Goal: Register for event/course

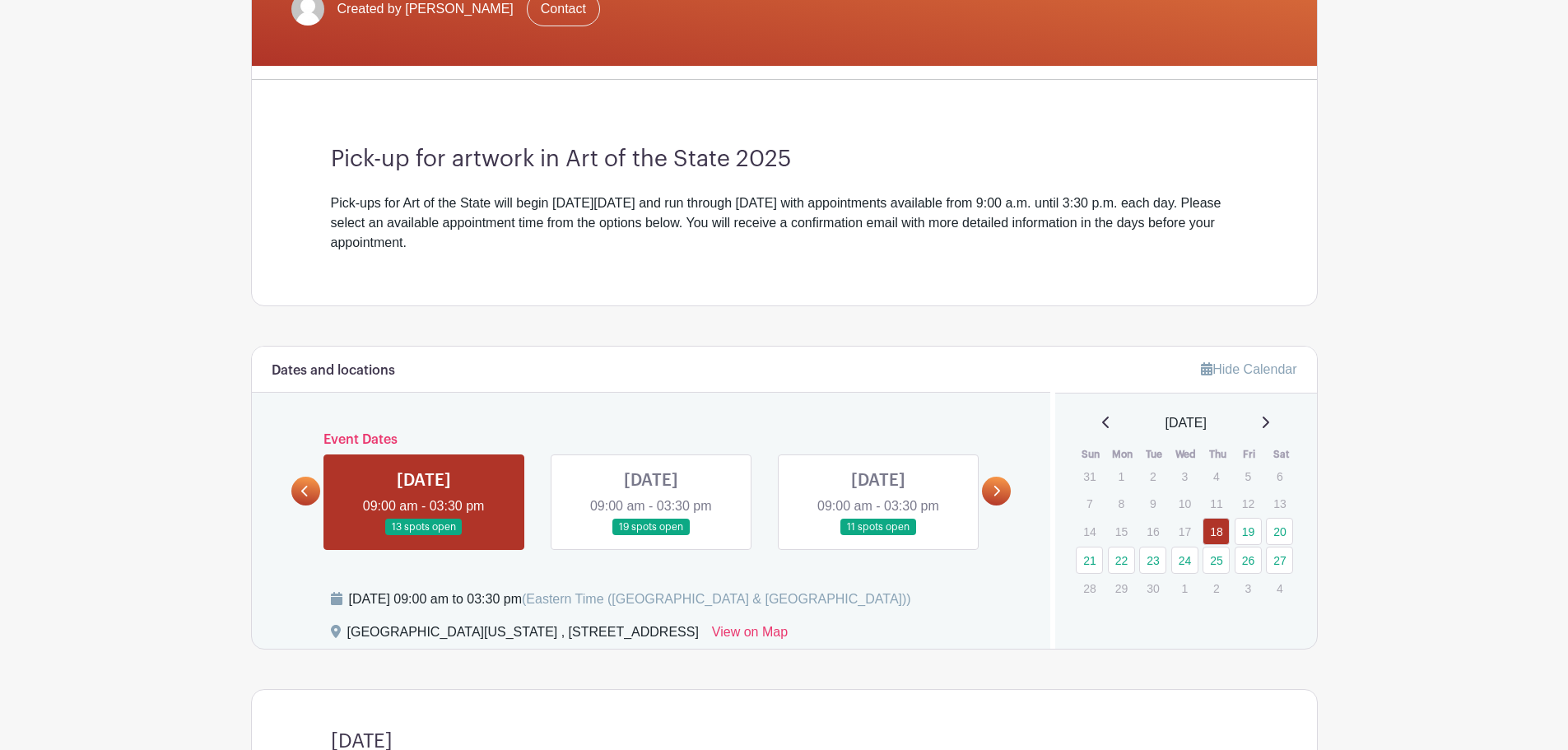
scroll to position [412, 0]
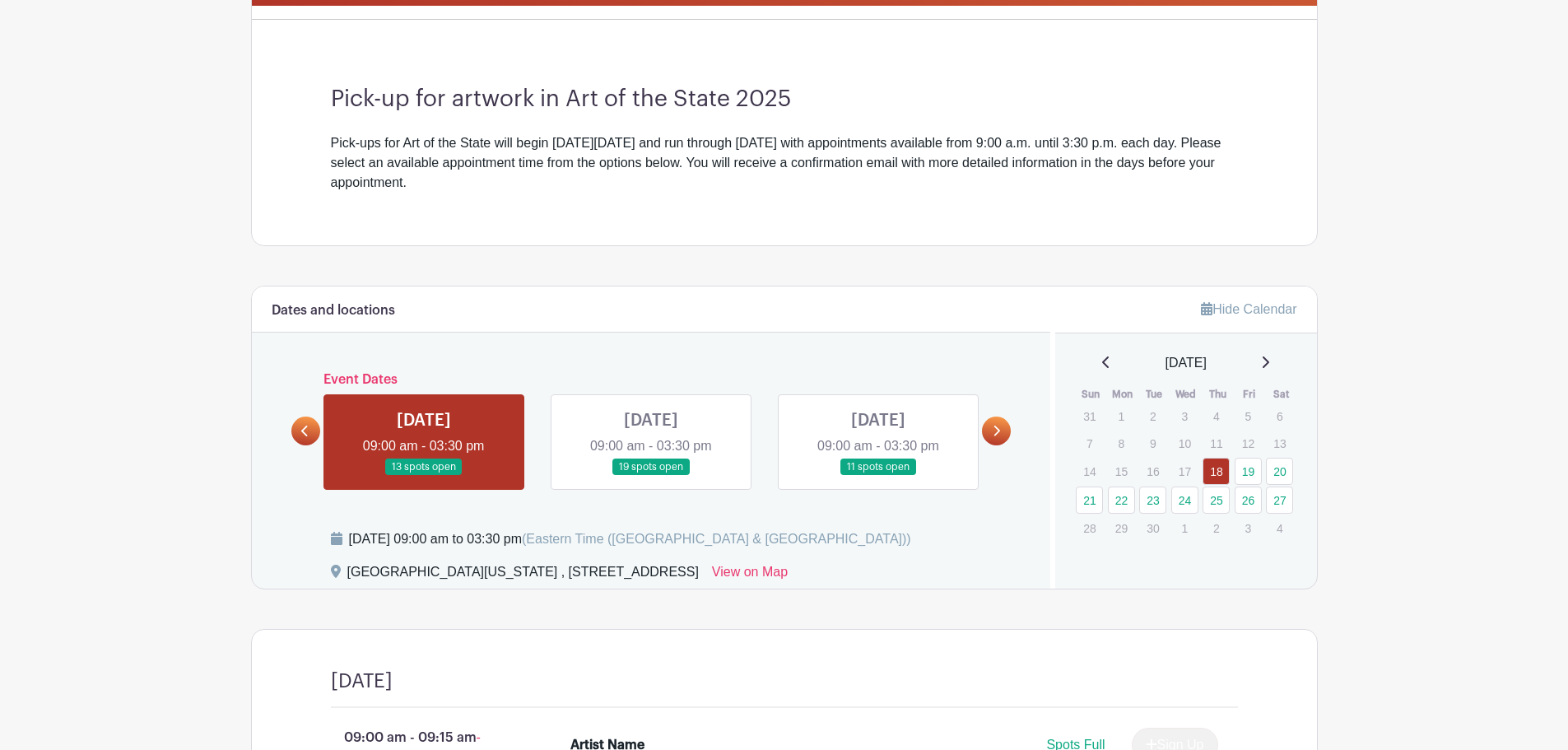
click at [1269, 357] on icon at bounding box center [1264, 362] width 8 height 13
click at [1102, 368] on link at bounding box center [1106, 363] width 8 height 19
click at [1086, 501] on link "21" at bounding box center [1089, 500] width 27 height 27
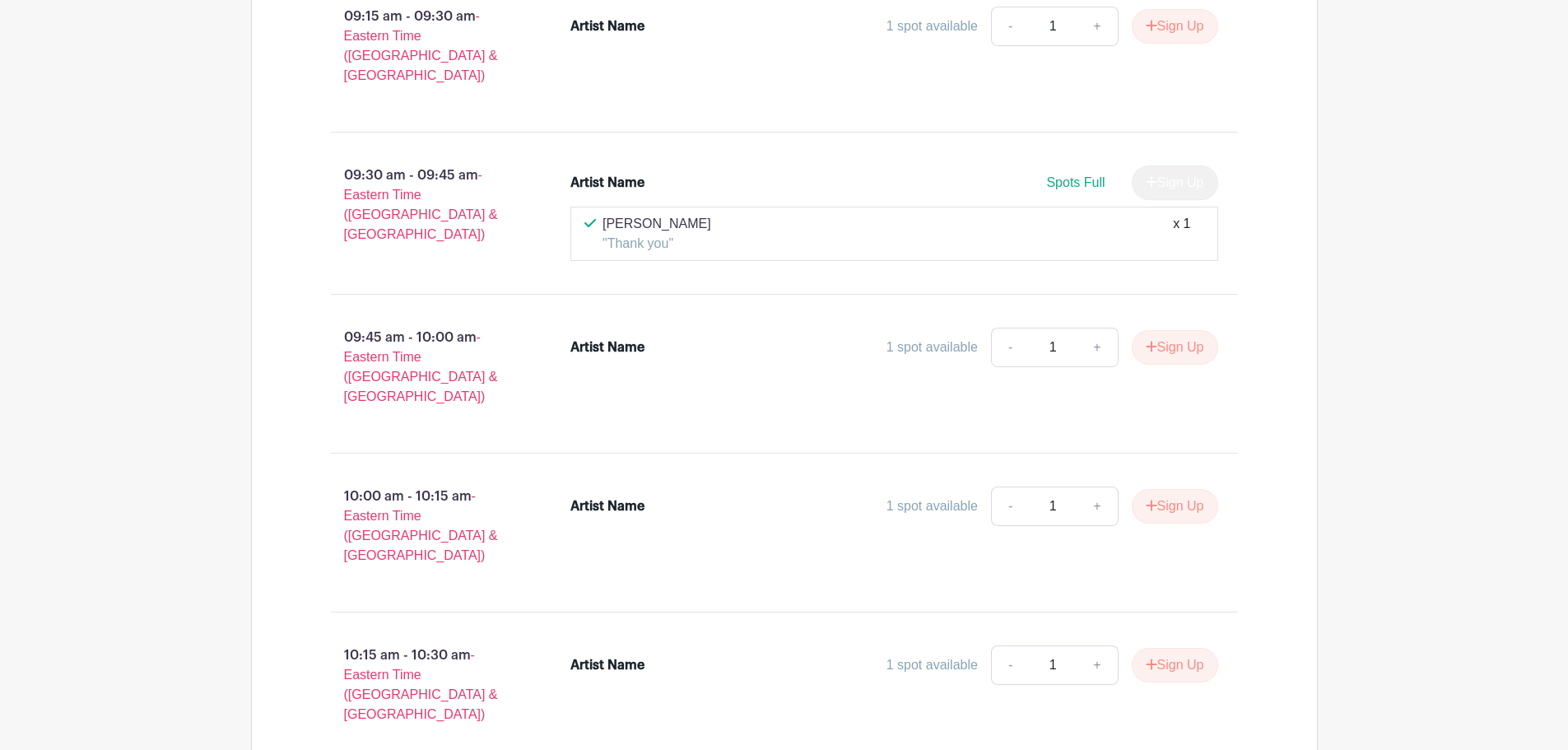
scroll to position [1235, 0]
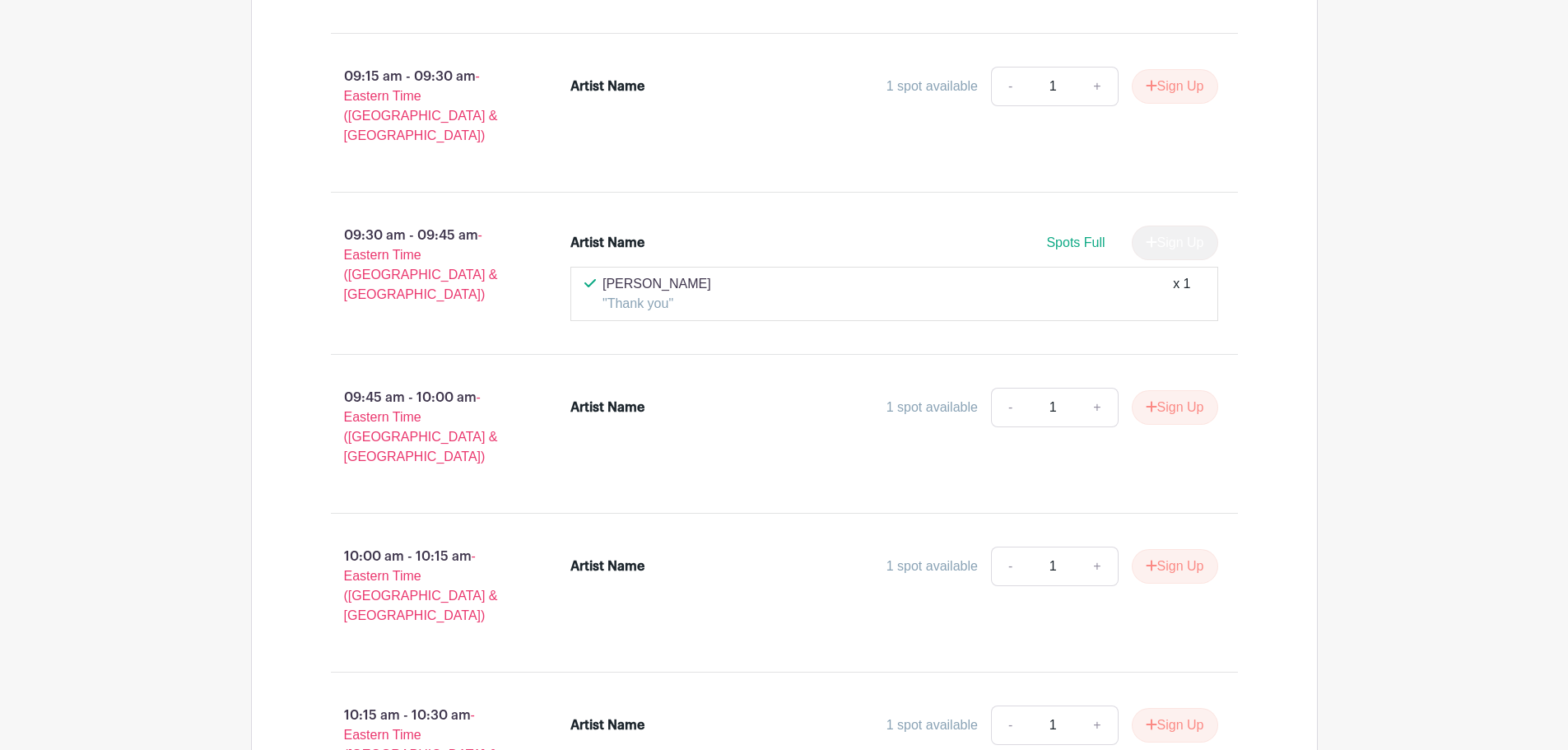
click at [405, 381] on p "09:45 am - 10:00 am - Eastern Time ([GEOGRAPHIC_DATA] & [GEOGRAPHIC_DATA])" at bounding box center [425, 427] width 240 height 92
click at [1091, 388] on link "+" at bounding box center [1097, 407] width 42 height 40
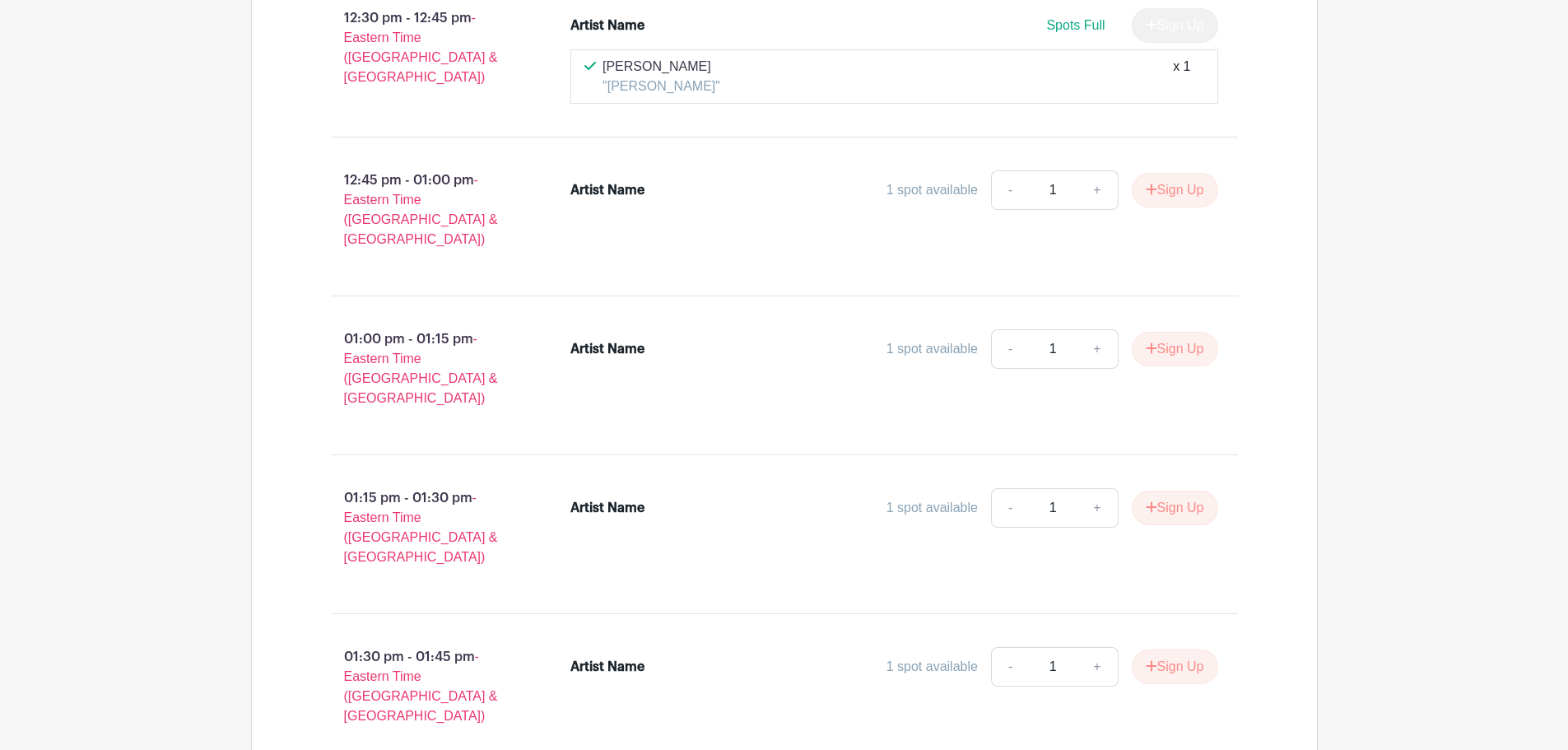
scroll to position [3375, 0]
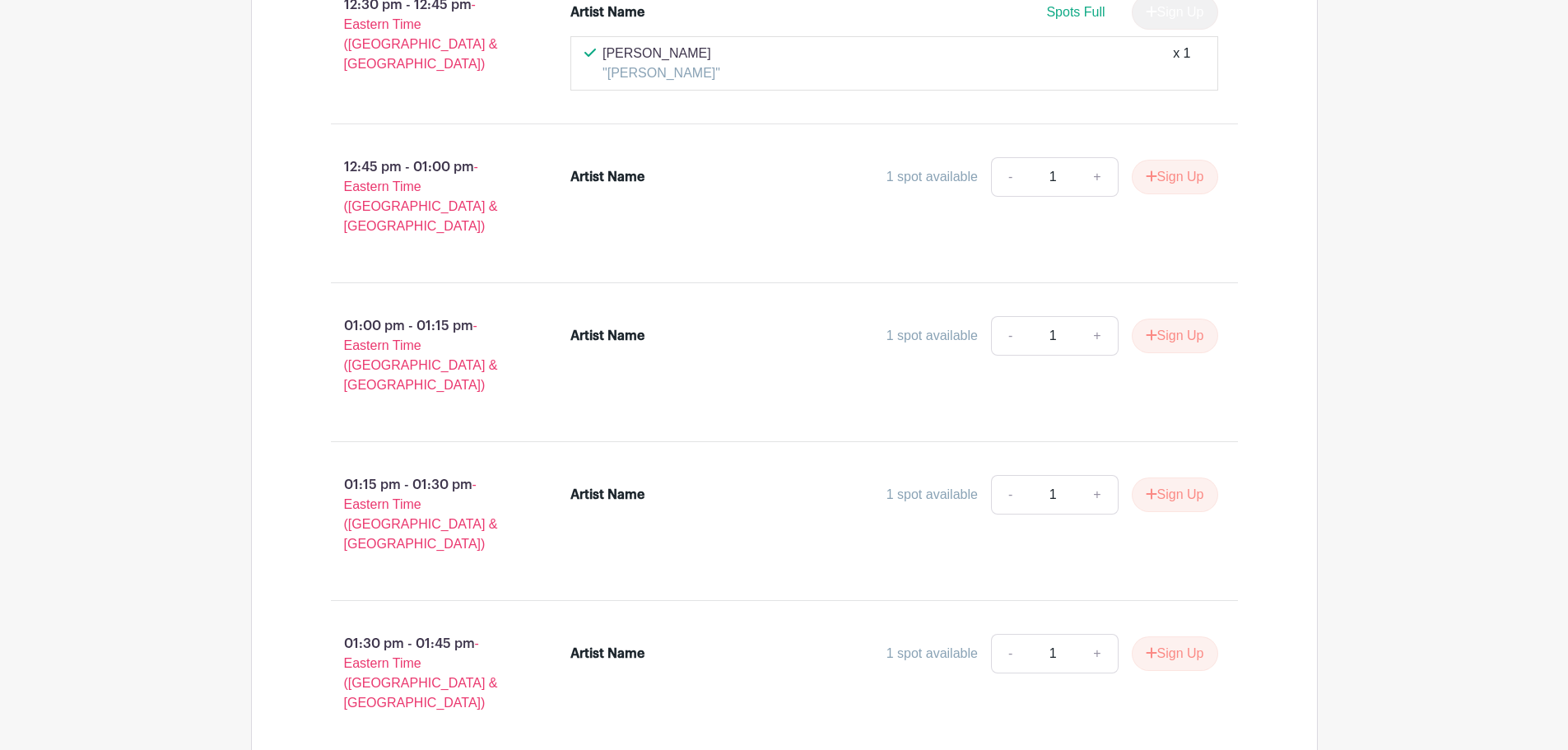
click at [604, 644] on div "Artist Name" at bounding box center [608, 654] width 74 height 19
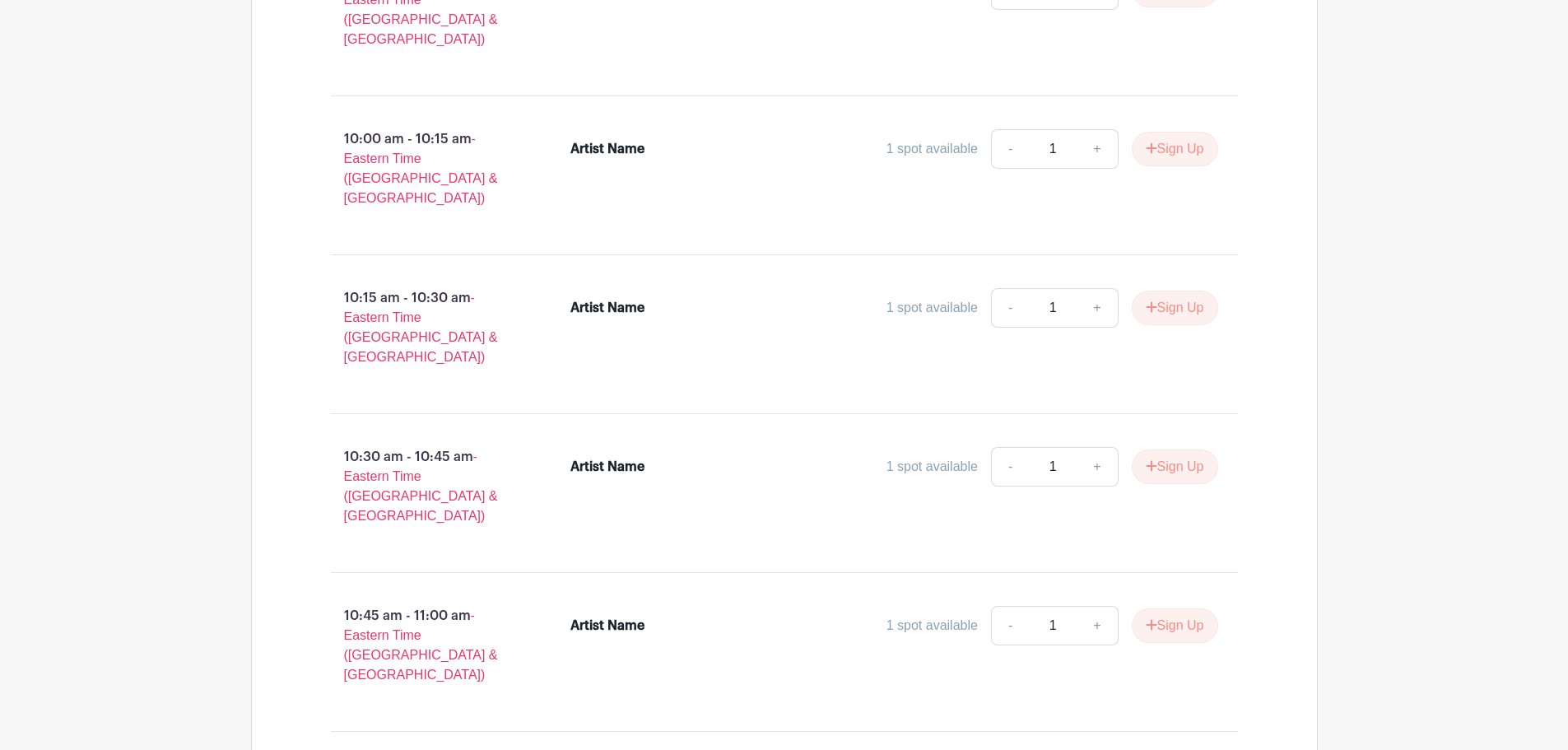
scroll to position [1564, 0]
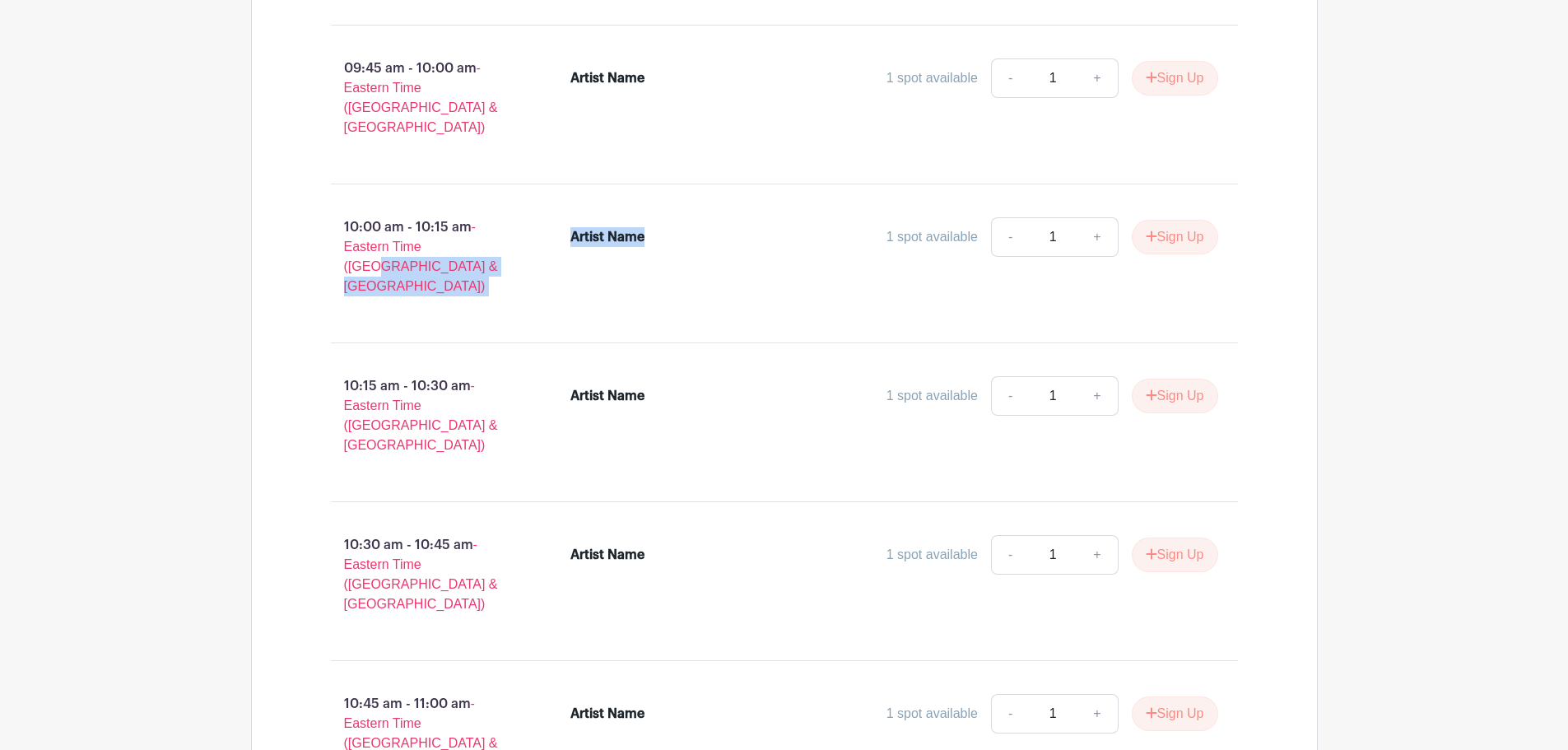
drag, startPoint x: 653, startPoint y: 192, endPoint x: 537, endPoint y: 199, distance: 116.2
click at [537, 199] on div "10:00 am - 10:15 am - Eastern Time ([GEOGRAPHIC_DATA] & [GEOGRAPHIC_DATA]) Arti…" at bounding box center [784, 263] width 986 height 132
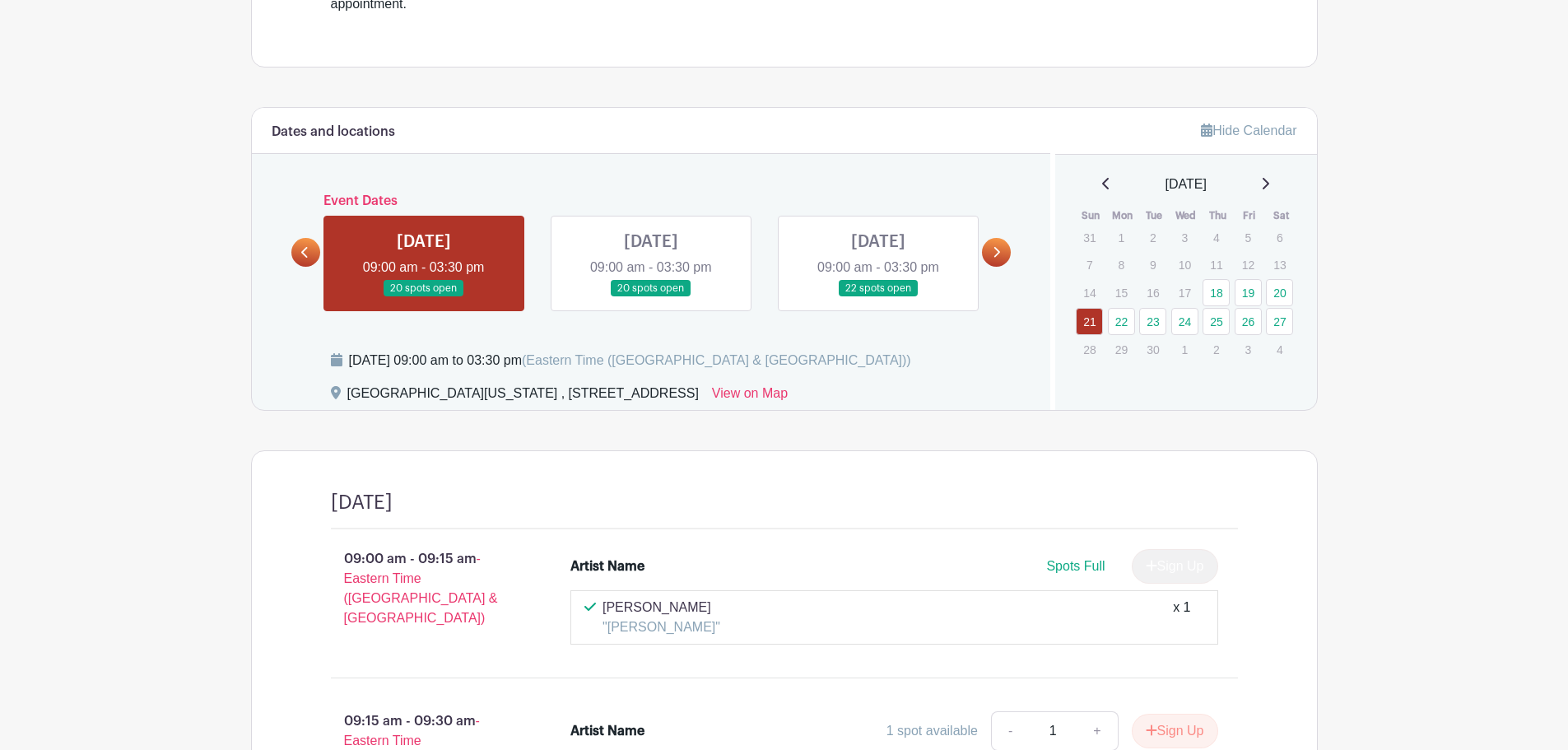
scroll to position [576, 0]
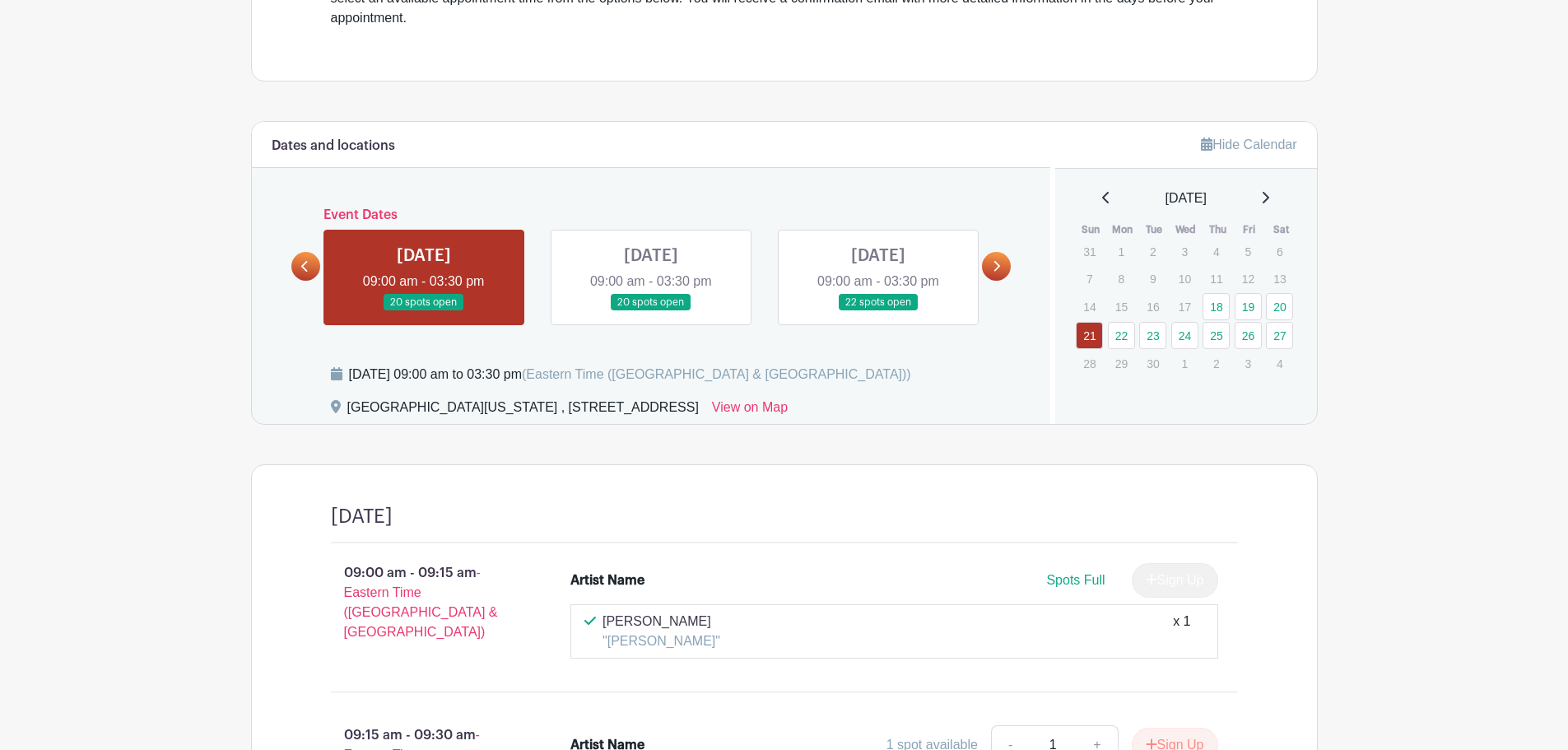
click at [424, 311] on link at bounding box center [424, 311] width 0 height 0
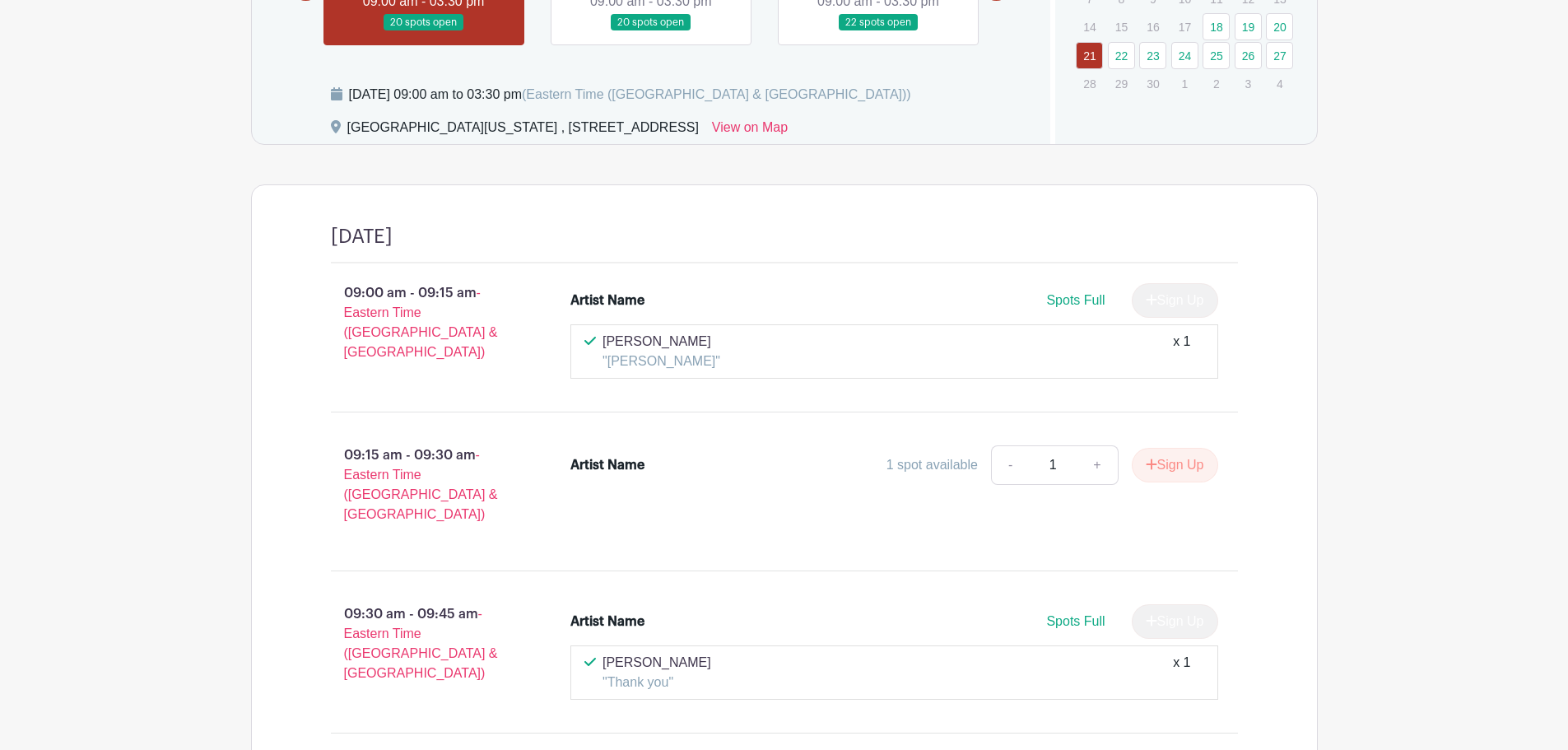
scroll to position [905, 0]
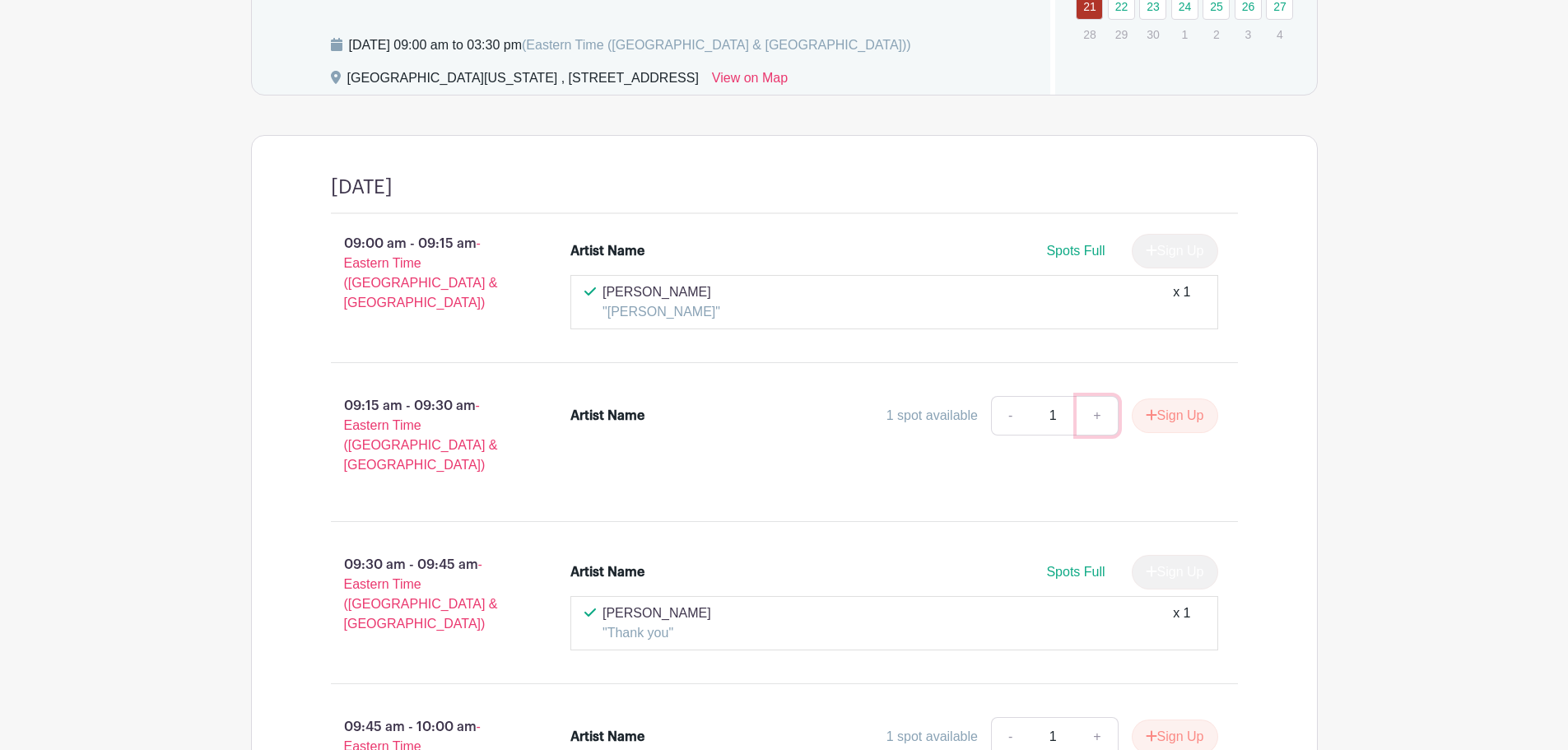
click at [1091, 417] on link "+" at bounding box center [1097, 415] width 42 height 40
click at [1190, 416] on button "Sign Up" at bounding box center [1175, 415] width 87 height 34
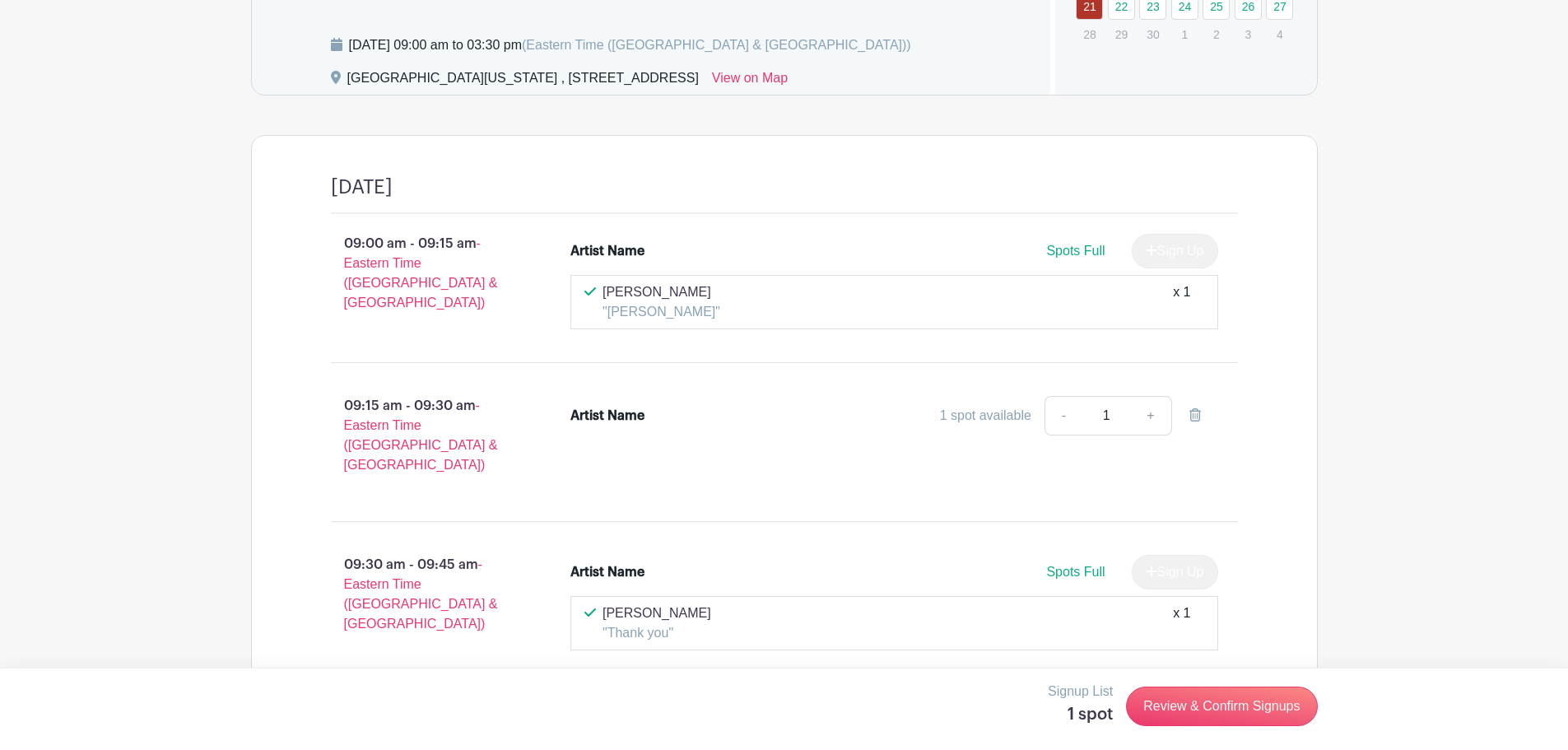
click at [621, 420] on div "Artist Name" at bounding box center [608, 415] width 74 height 19
click at [1201, 708] on link "Review & Confirm Signups" at bounding box center [1222, 706] width 191 height 40
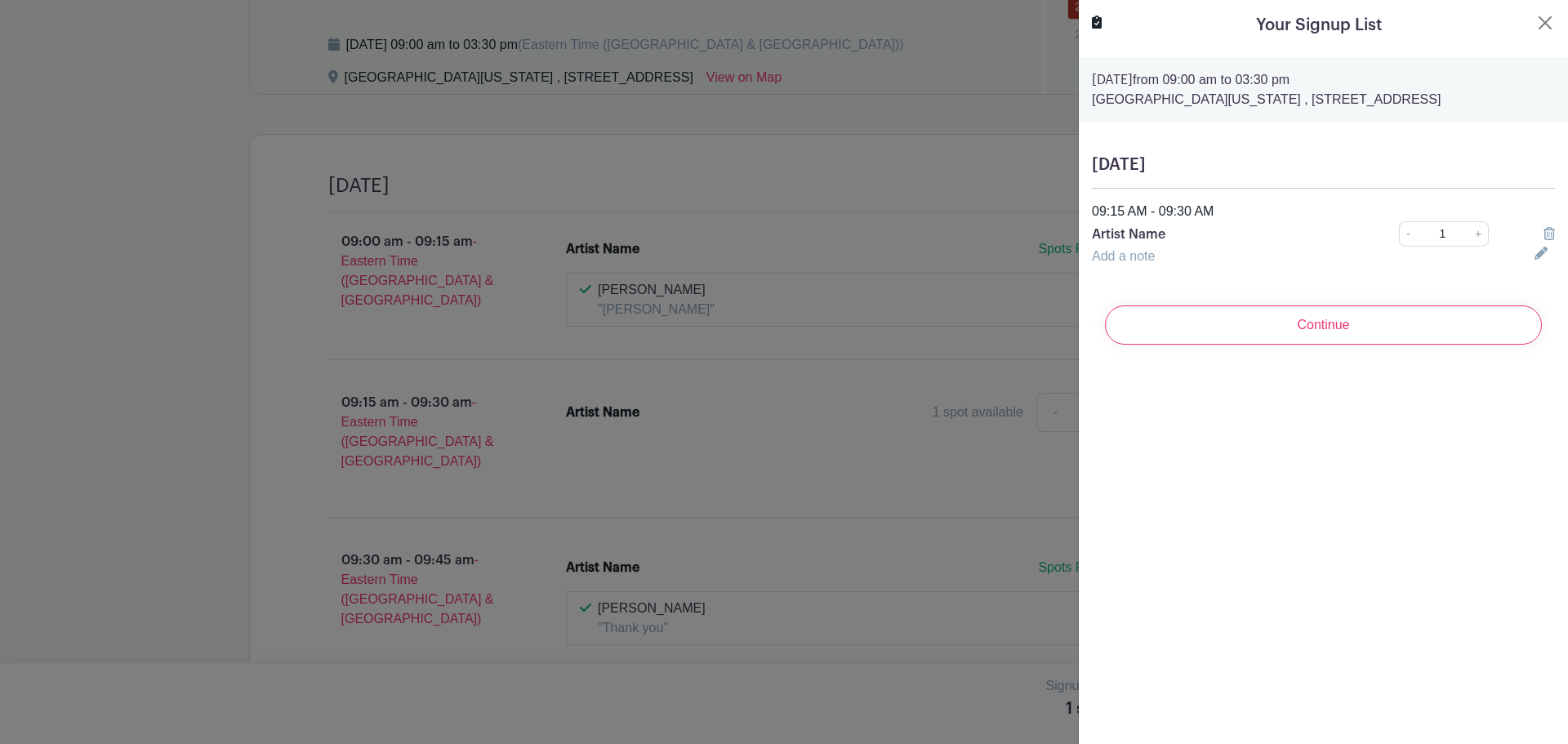
drag, startPoint x: 1196, startPoint y: 235, endPoint x: 1074, endPoint y: 222, distance: 122.7
click at [1249, 466] on div "Your Signup List [DATE] 09:00 am to 03:30 pm [GEOGRAPHIC_DATA][US_STATE] , [STR…" at bounding box center [1323, 372] width 490 height 744
click at [1536, 28] on button "Close" at bounding box center [1545, 23] width 19 height 19
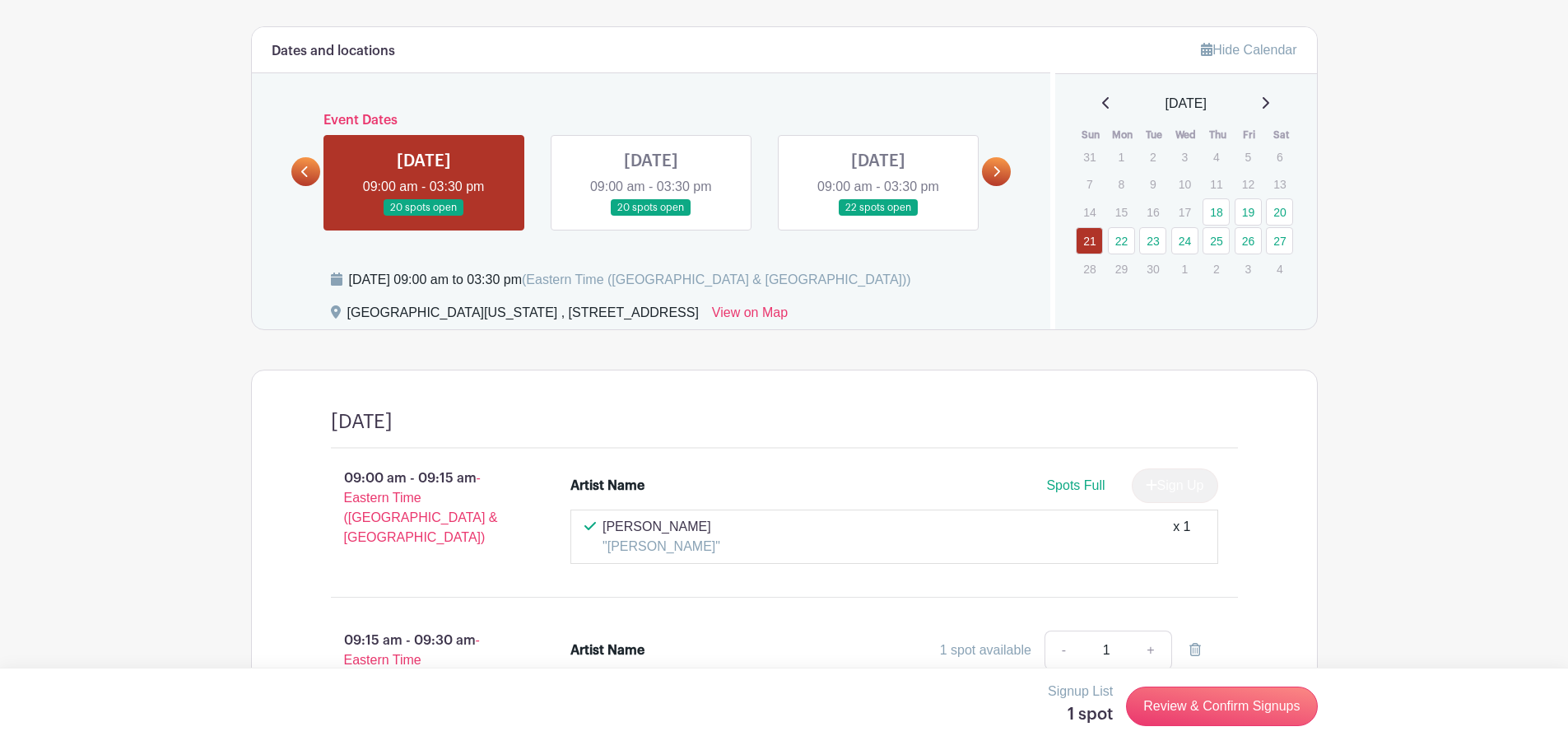
scroll to position [576, 0]
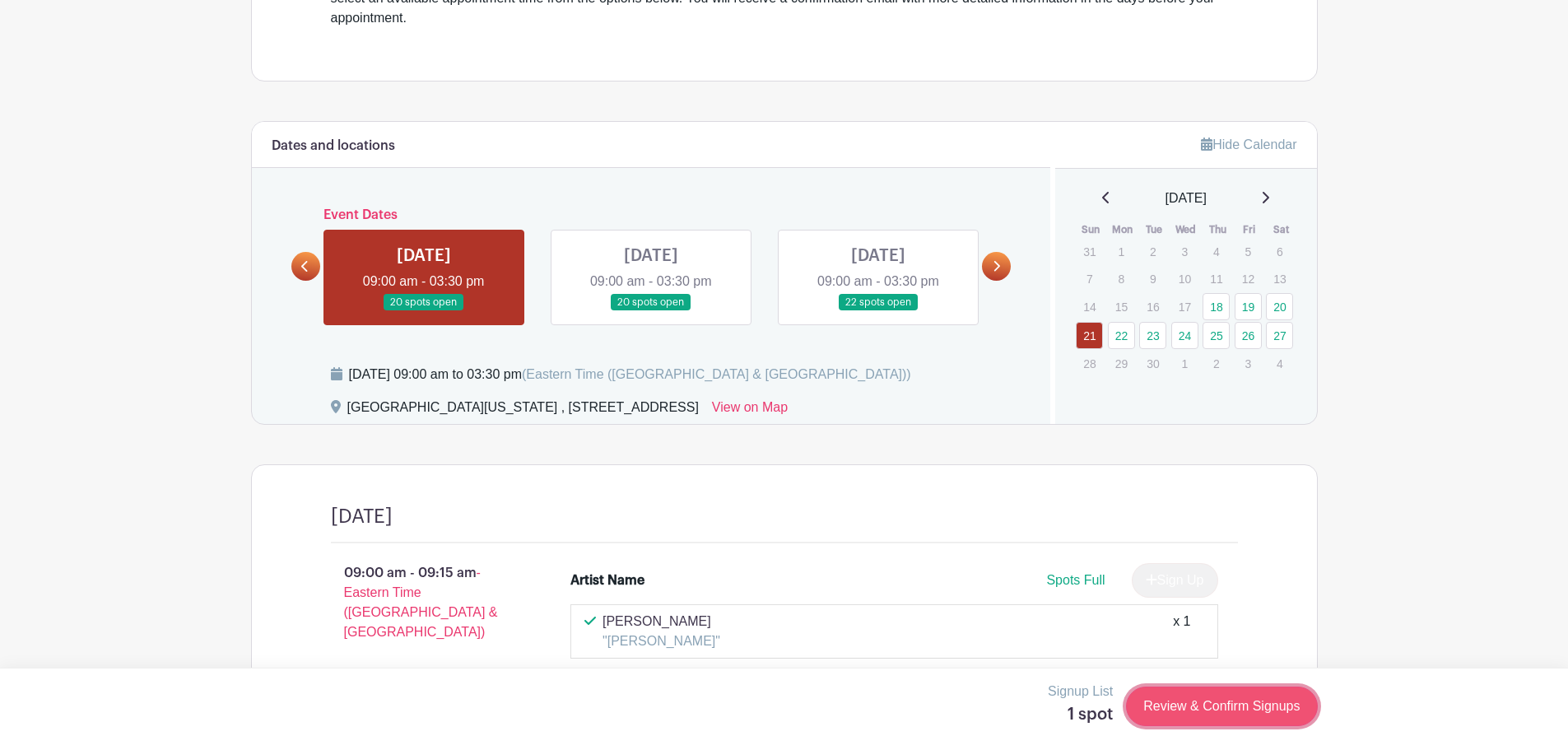
click at [1227, 710] on link "Review & Confirm Signups" at bounding box center [1222, 706] width 191 height 40
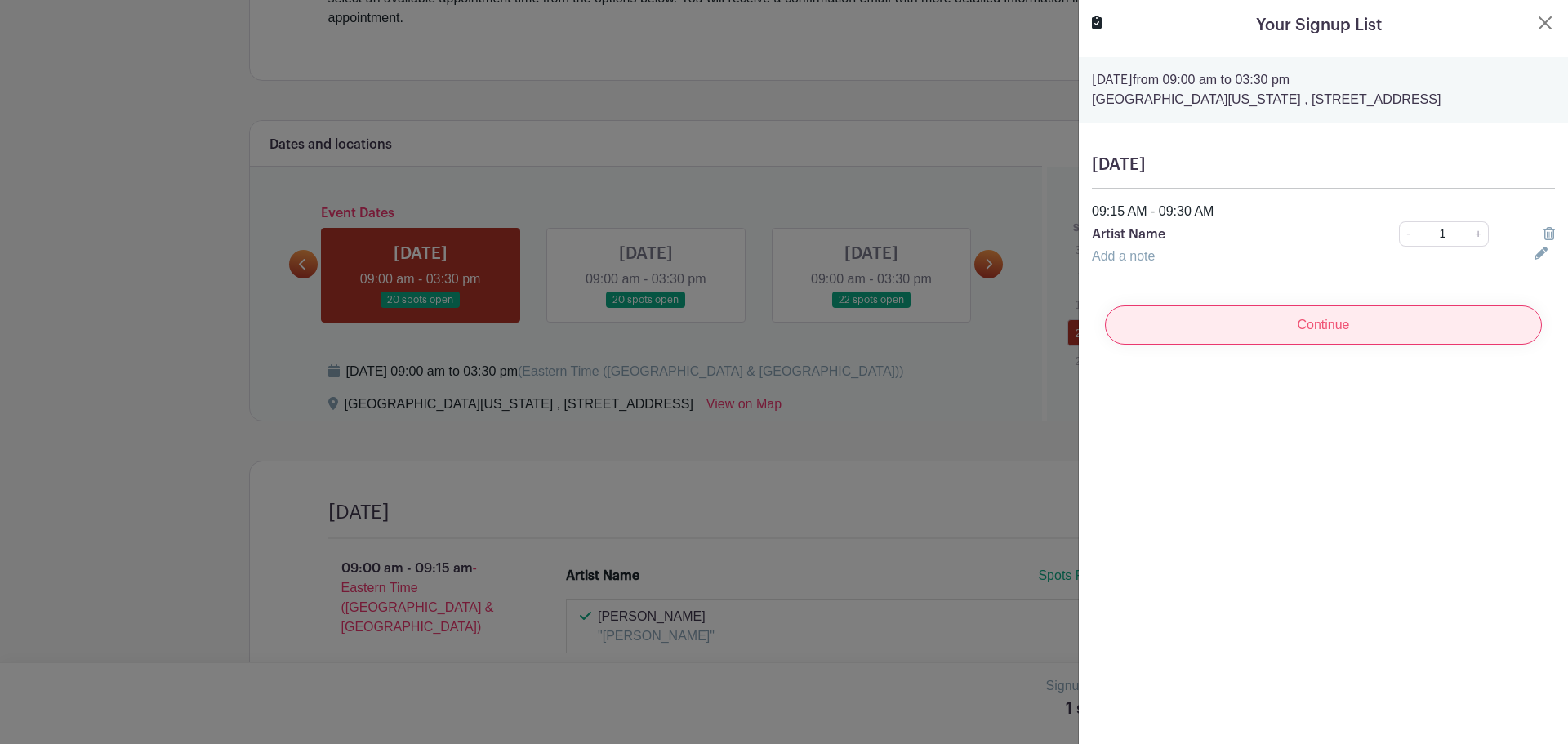
click at [1311, 323] on input "Continue" at bounding box center [1323, 324] width 437 height 39
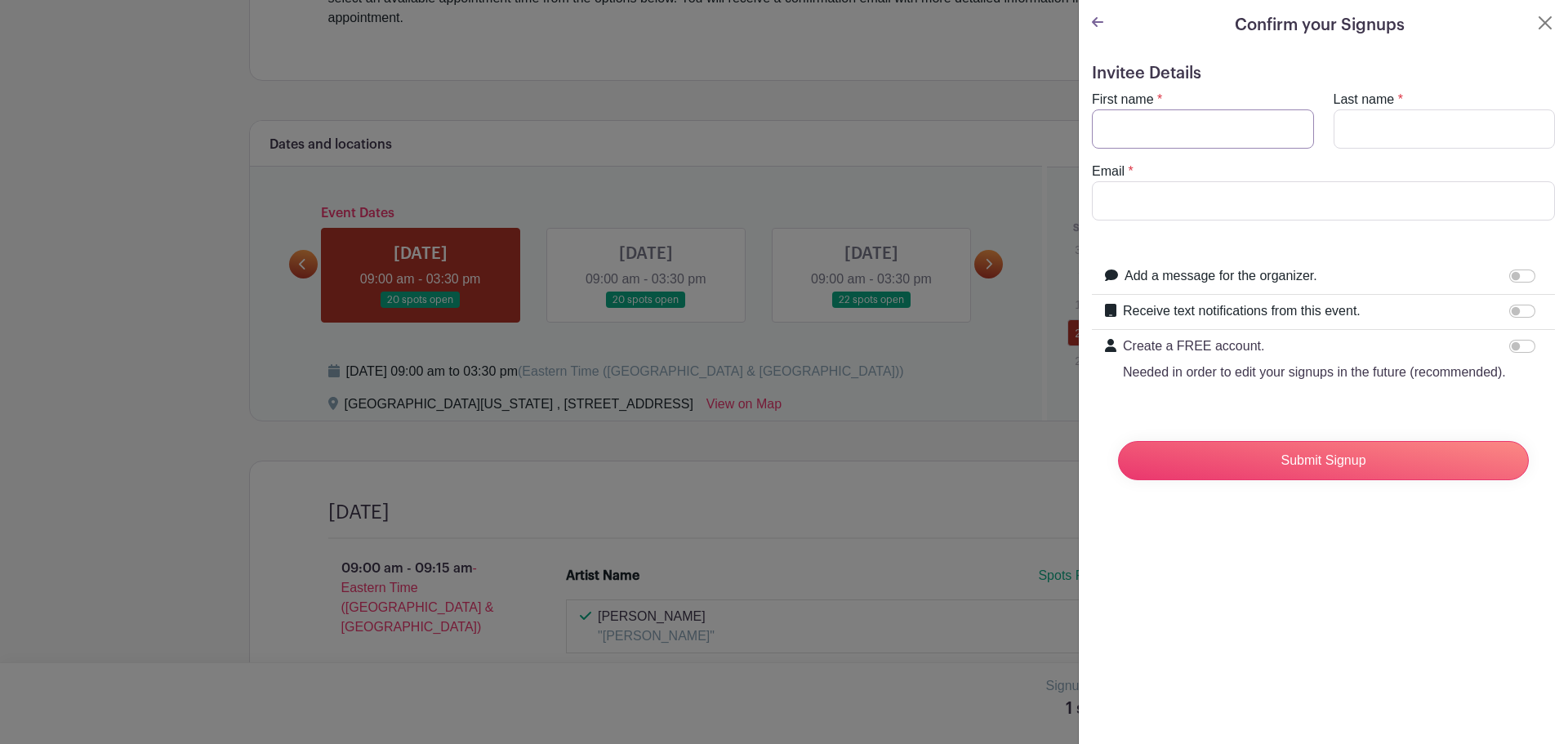
click at [1137, 124] on input "First name" at bounding box center [1203, 129] width 222 height 39
type input "[PERSON_NAME]"
type input "[EMAIL_ADDRESS][DOMAIN_NAME]"
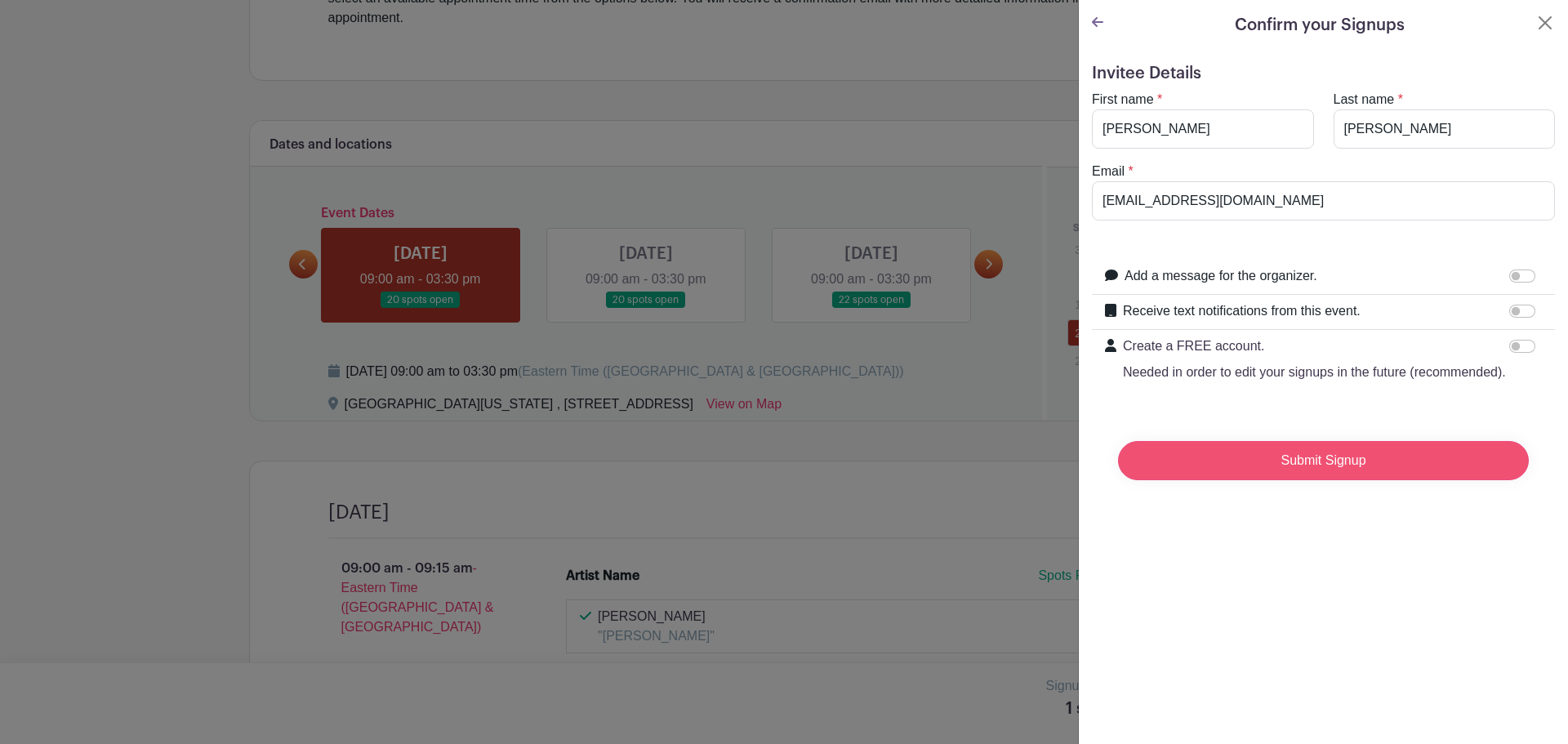
click at [1283, 480] on input "Submit Signup" at bounding box center [1323, 460] width 411 height 39
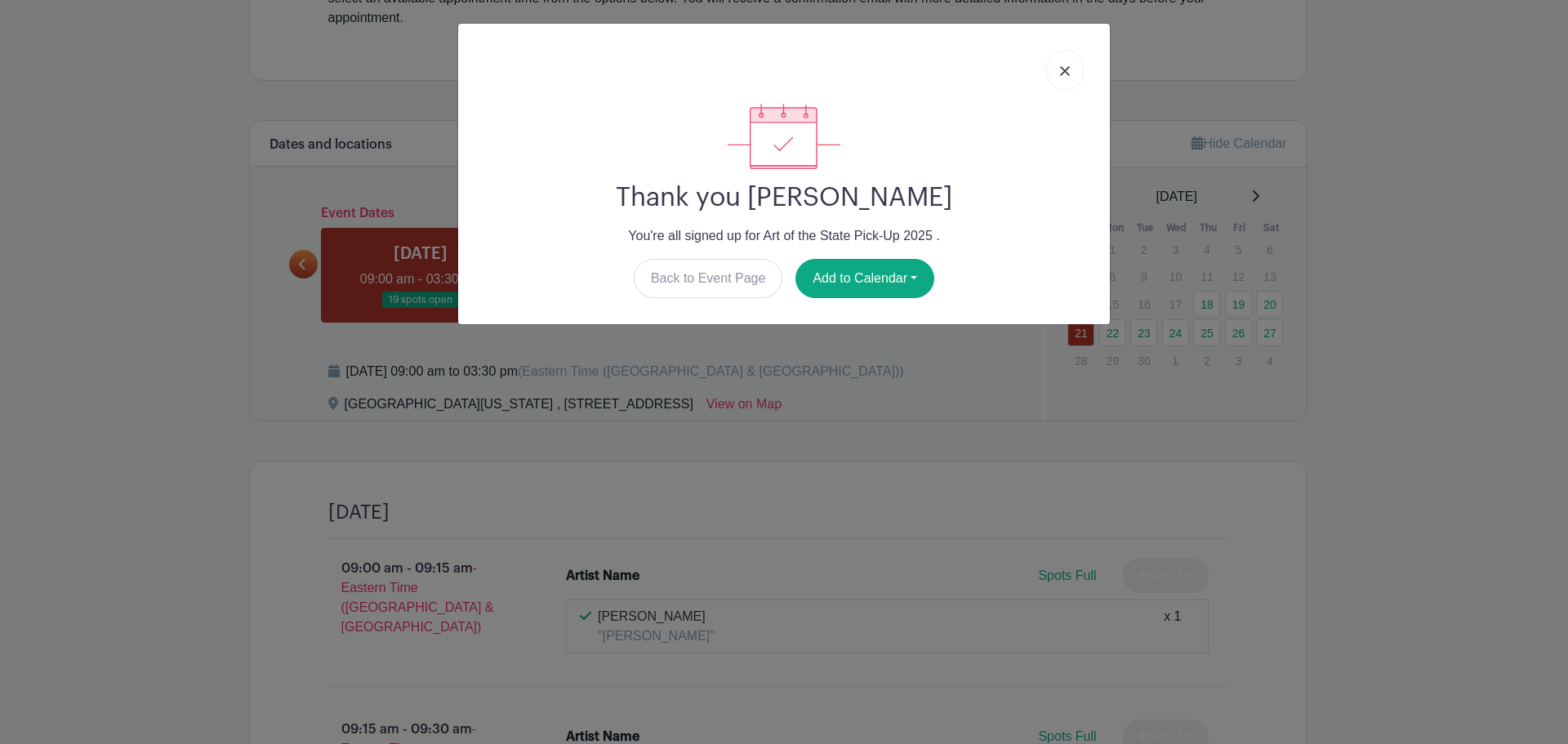
click at [1066, 66] on img at bounding box center [1064, 70] width 10 height 10
